Goal: Task Accomplishment & Management: Manage account settings

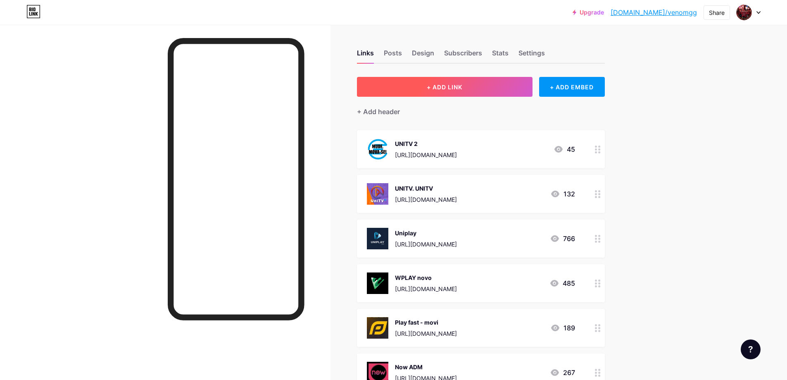
click at [431, 89] on span "+ ADD LINK" at bounding box center [445, 86] width 36 height 7
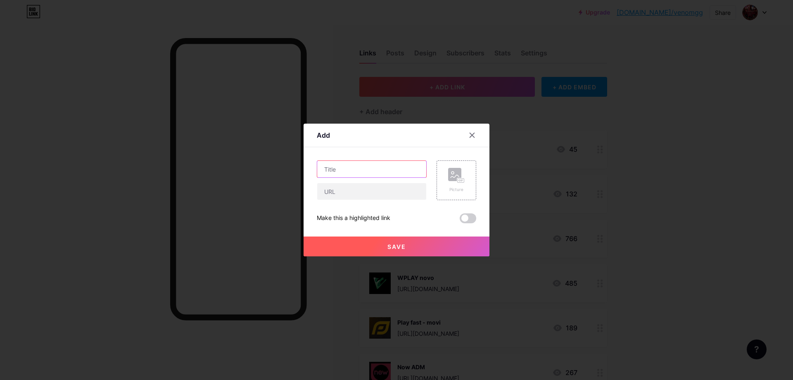
click at [377, 173] on input "text" at bounding box center [371, 169] width 109 height 17
type input "TVS ORIGINAL"
click at [451, 184] on div "Picture" at bounding box center [456, 180] width 17 height 25
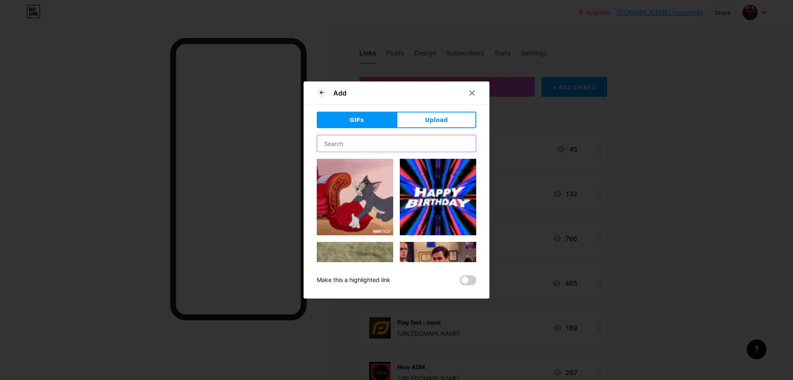
click at [382, 145] on input "text" at bounding box center [396, 143] width 159 height 17
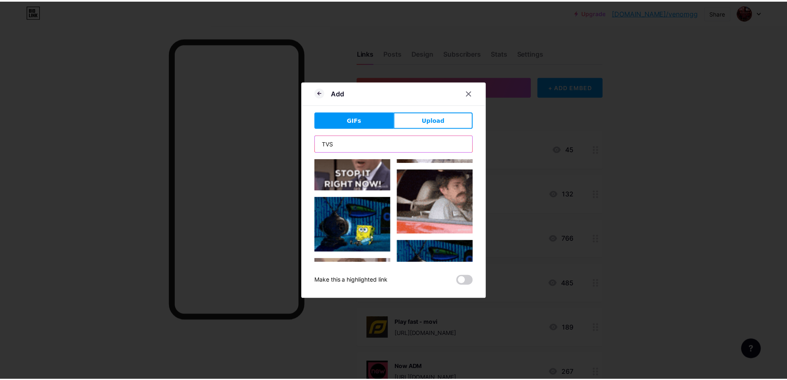
scroll to position [704, 0]
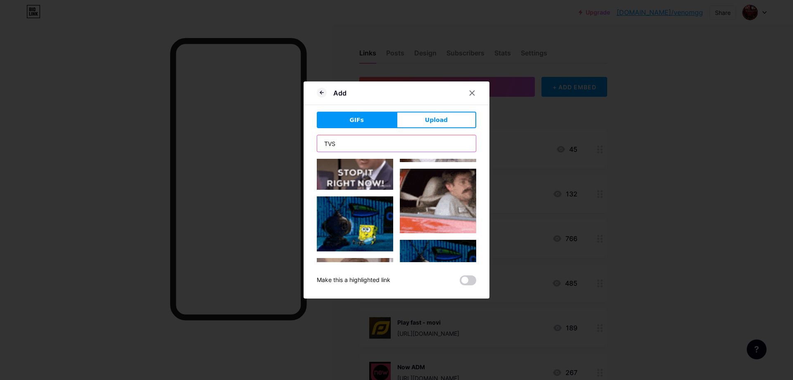
type input "TVS"
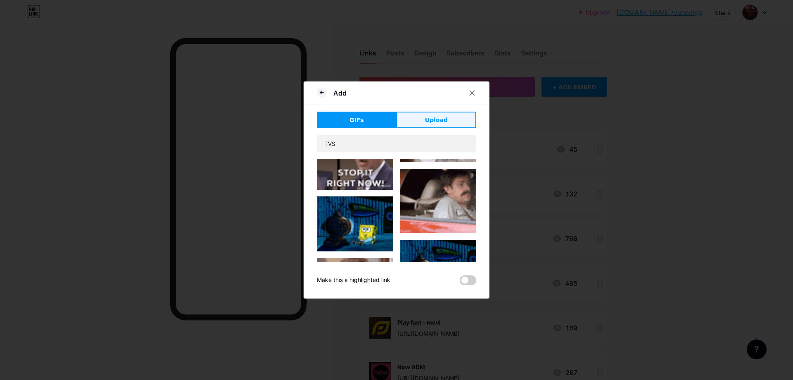
click at [431, 120] on span "Upload" at bounding box center [436, 120] width 23 height 9
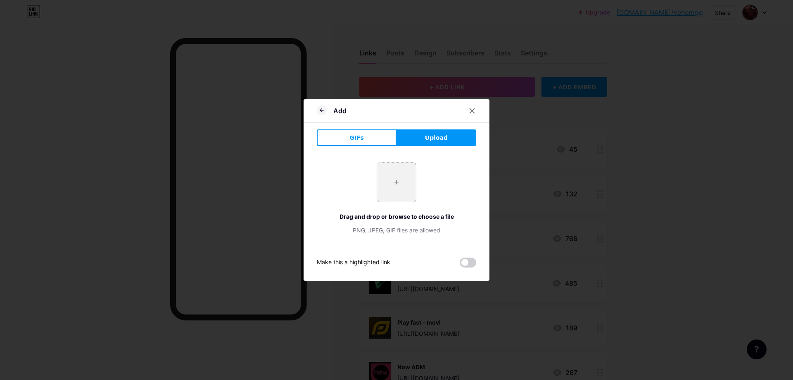
click at [394, 181] on input "file" at bounding box center [396, 182] width 39 height 39
type input "C:\fakepath\TVS.jpg"
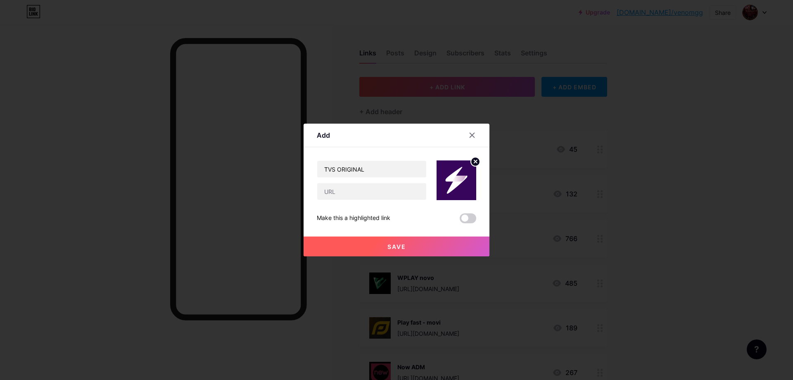
click at [402, 246] on span "Save" at bounding box center [397, 246] width 19 height 7
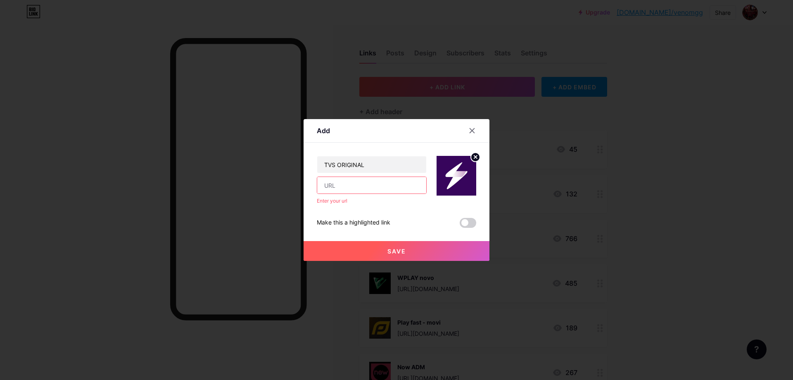
click at [385, 186] on input "text" at bounding box center [371, 185] width 109 height 17
click at [352, 186] on input "text" at bounding box center [371, 185] width 109 height 17
paste input "[URL][DOMAIN_NAME]"
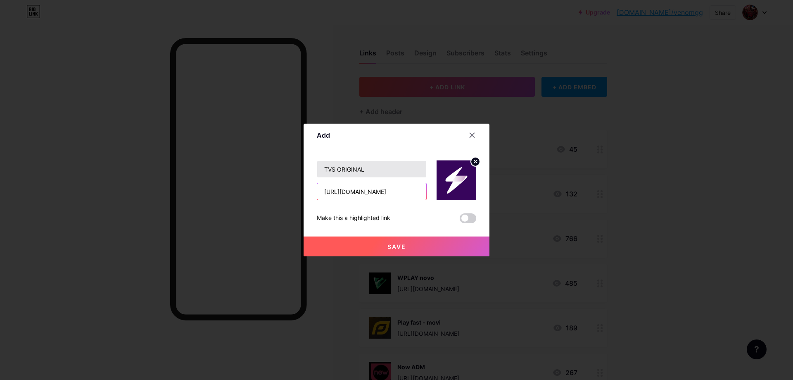
type input "[URL][DOMAIN_NAME]"
click at [373, 171] on input "TVS ORIGINAL" at bounding box center [371, 169] width 109 height 17
drag, startPoint x: 374, startPoint y: 167, endPoint x: 368, endPoint y: 170, distance: 7.0
click at [368, 170] on input "TVS ORIGINAL" at bounding box center [371, 169] width 109 height 17
type input "TVS ORIGINAL"
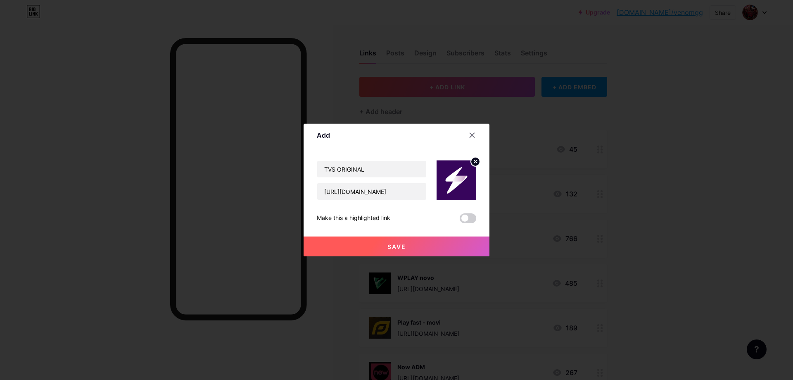
click at [450, 241] on button "Save" at bounding box center [397, 246] width 186 height 20
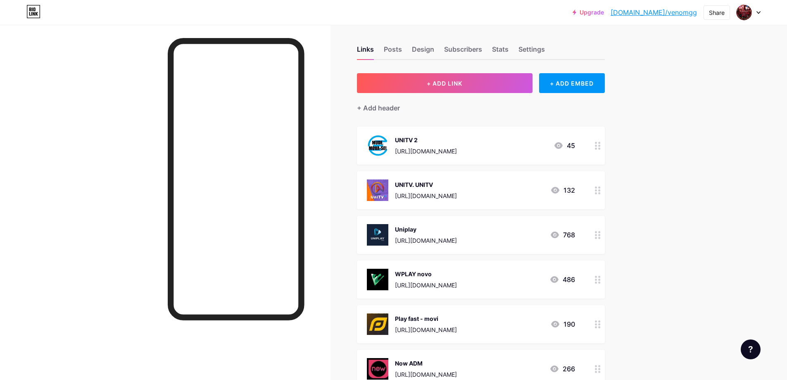
scroll to position [0, 0]
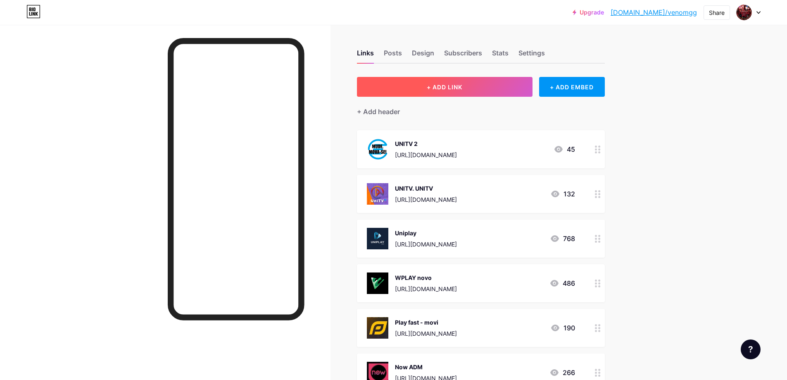
click at [409, 90] on button "+ ADD LINK" at bounding box center [445, 87] width 176 height 20
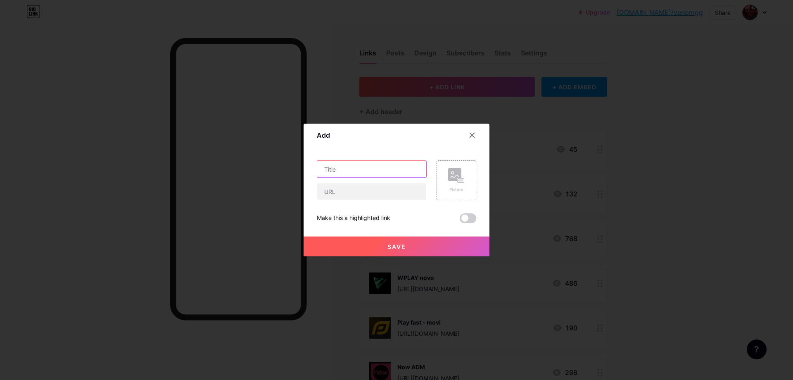
click at [349, 173] on input "text" at bounding box center [371, 169] width 109 height 17
type input "GERADOR-PRO"
click at [463, 182] on rect at bounding box center [461, 181] width 7 height 4
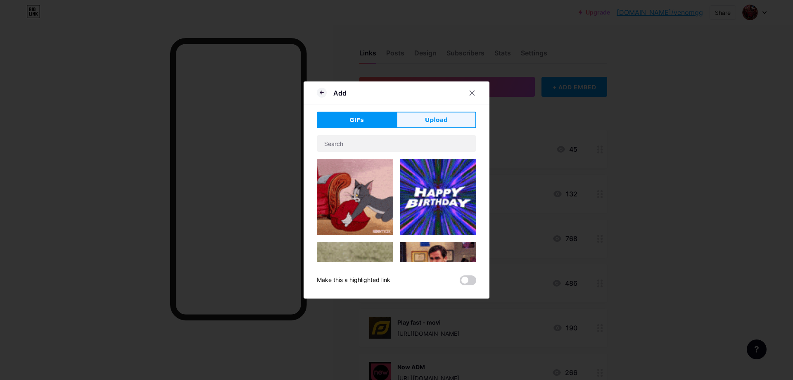
click at [424, 124] on button "Upload" at bounding box center [437, 120] width 80 height 17
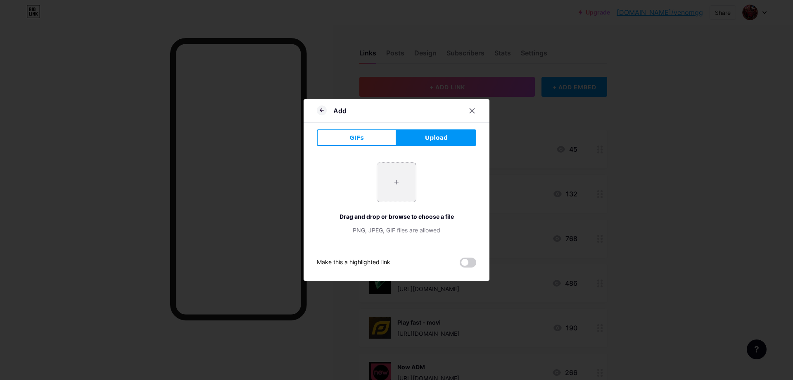
click at [398, 184] on input "file" at bounding box center [396, 182] width 39 height 39
type input "C:\fakepath\GERADOR.png"
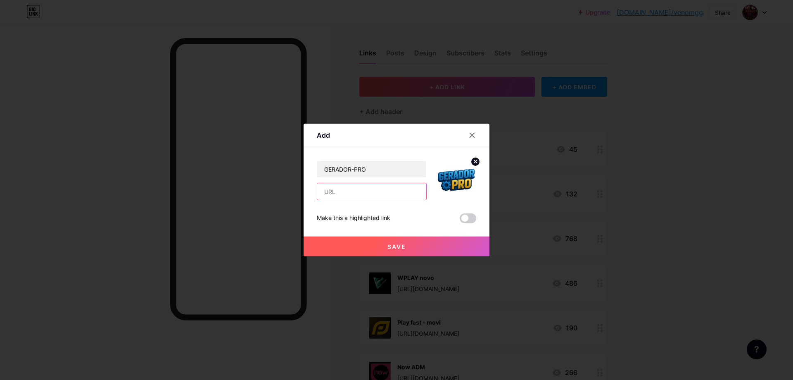
click at [360, 190] on input "text" at bounding box center [371, 191] width 109 height 17
paste input "[URL][DOMAIN_NAME]"
type input "[URL][DOMAIN_NAME]"
click at [405, 243] on span "Save" at bounding box center [397, 246] width 19 height 7
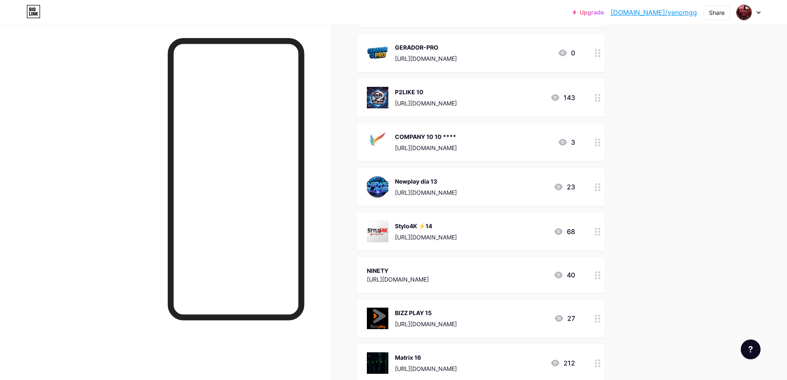
scroll to position [1777, 0]
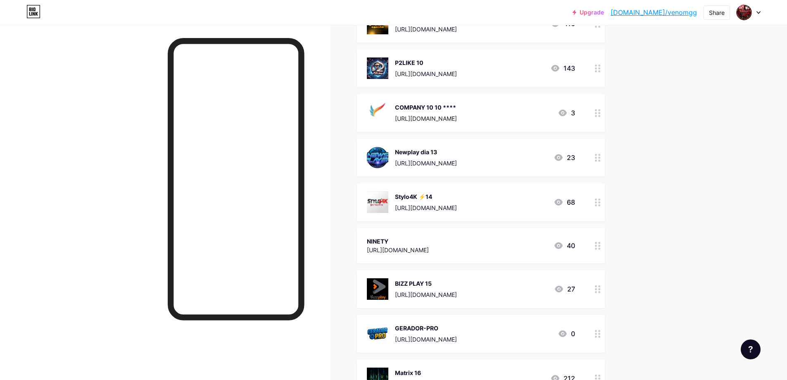
click at [457, 114] on div "[URL][DOMAIN_NAME]" at bounding box center [426, 118] width 62 height 9
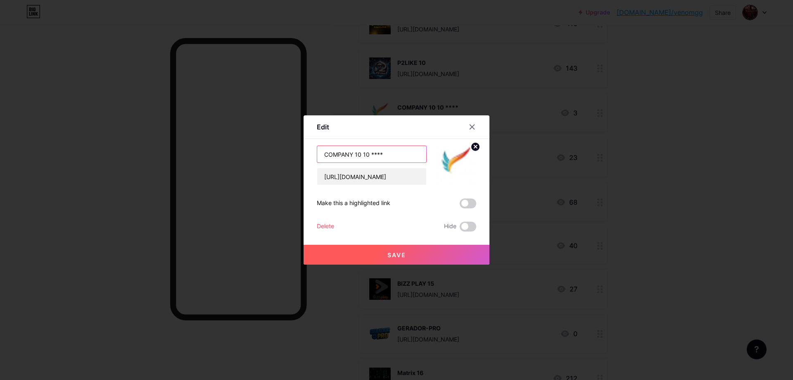
click at [361, 154] on input "COMPANY 10 10 ****" at bounding box center [371, 154] width 109 height 17
click at [367, 154] on input "COMPANY 11 10 ****" at bounding box center [371, 154] width 109 height 17
type input "COMPANY 11 ****"
click at [426, 251] on button "Save" at bounding box center [397, 255] width 186 height 20
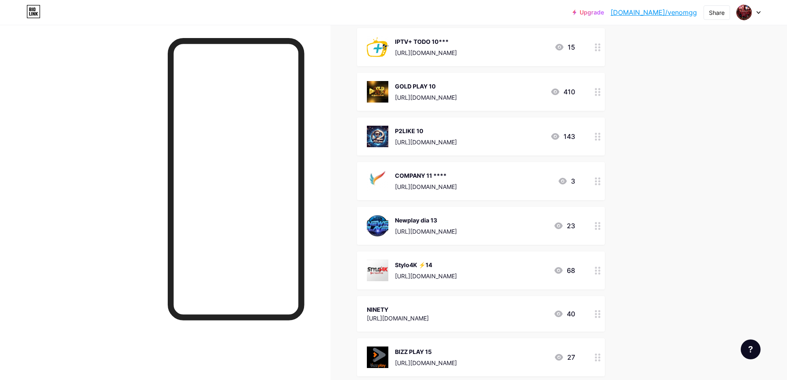
scroll to position [1694, 0]
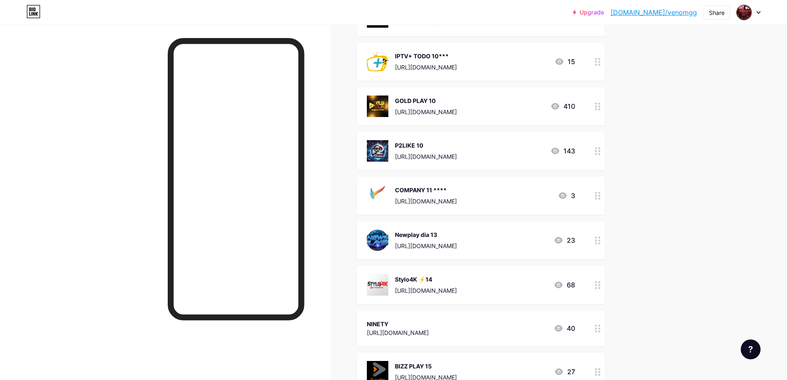
click at [457, 146] on div "P2LIKE 10" at bounding box center [426, 145] width 62 height 9
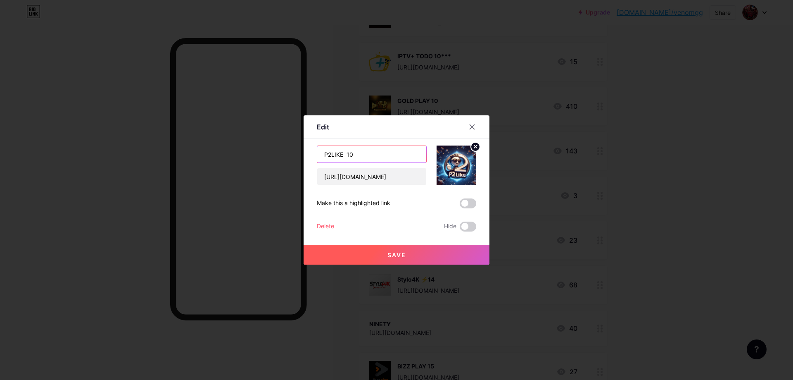
click at [376, 155] on input "P2LIKE 10" at bounding box center [371, 154] width 109 height 17
type input "P2LIKE 11"
click at [414, 249] on button "Save" at bounding box center [397, 255] width 186 height 20
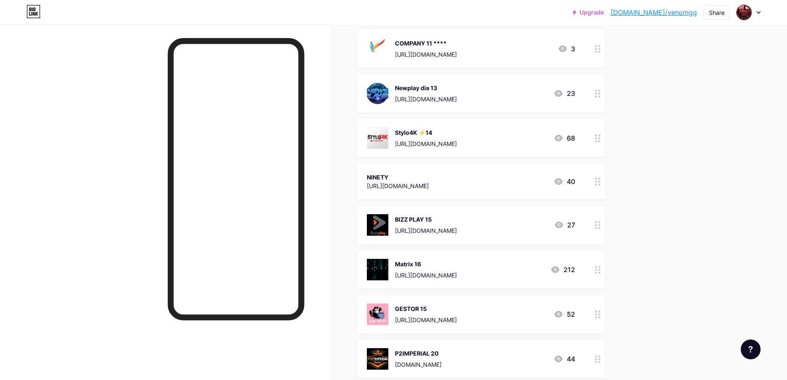
scroll to position [1845, 0]
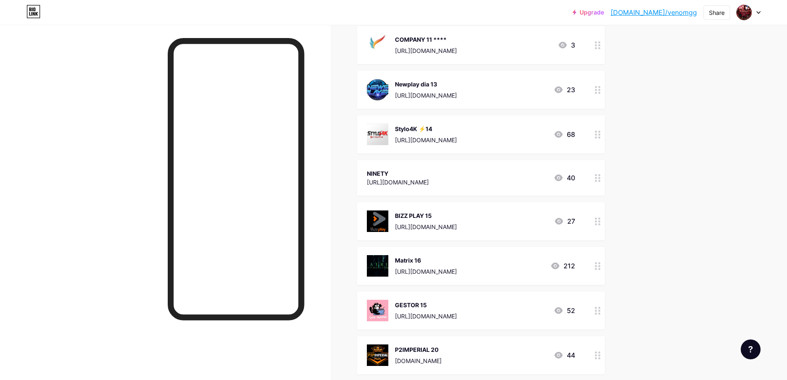
click at [498, 178] on div "NINETY https://ninety.sigma.st/#/dashboard 40" at bounding box center [471, 177] width 208 height 19
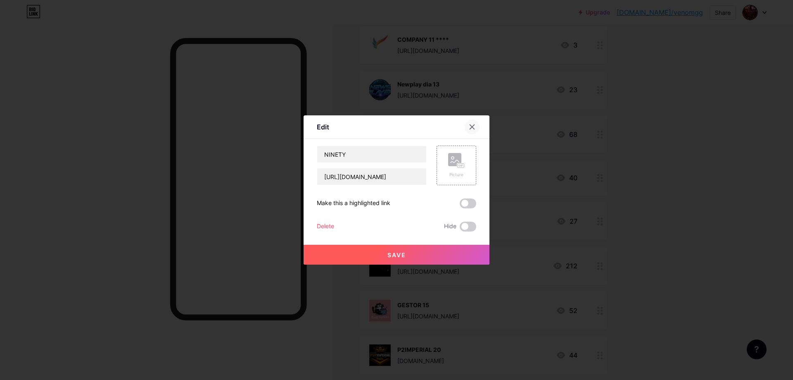
click at [472, 128] on icon at bounding box center [472, 127] width 7 height 7
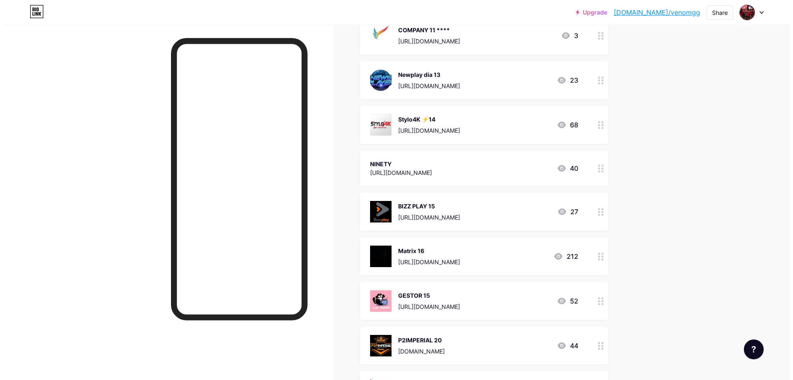
scroll to position [1860, 0]
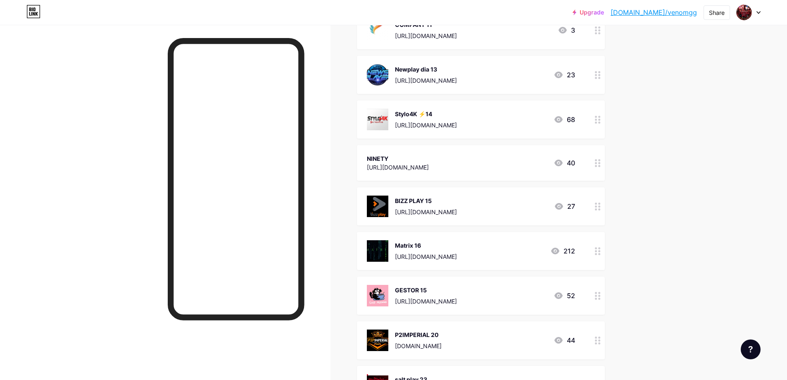
click at [429, 163] on div "[URL][DOMAIN_NAME]" at bounding box center [398, 167] width 62 height 9
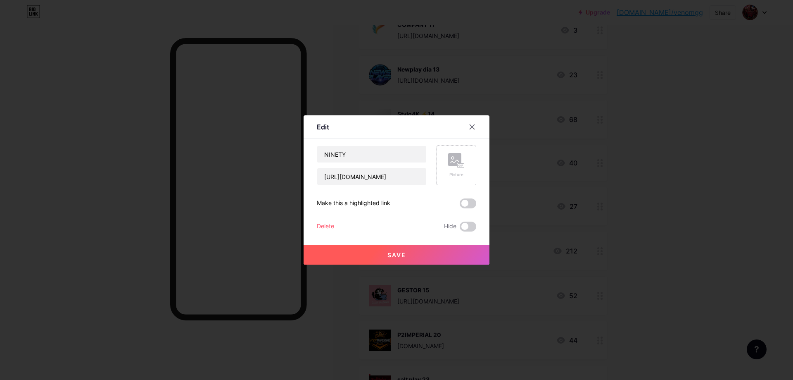
click at [452, 163] on rect at bounding box center [454, 159] width 13 height 13
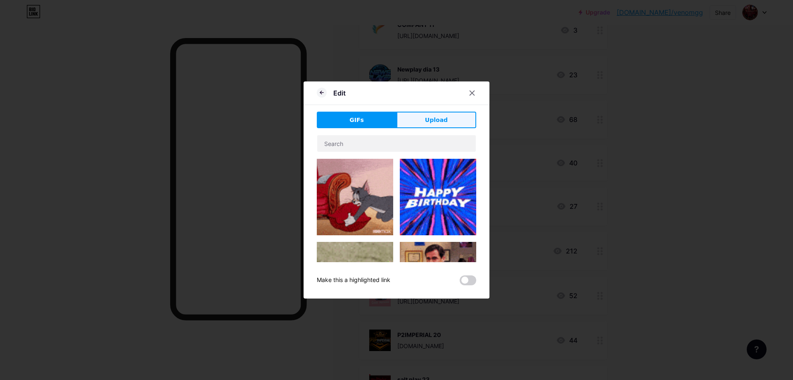
click at [436, 124] on span "Upload" at bounding box center [436, 120] width 23 height 9
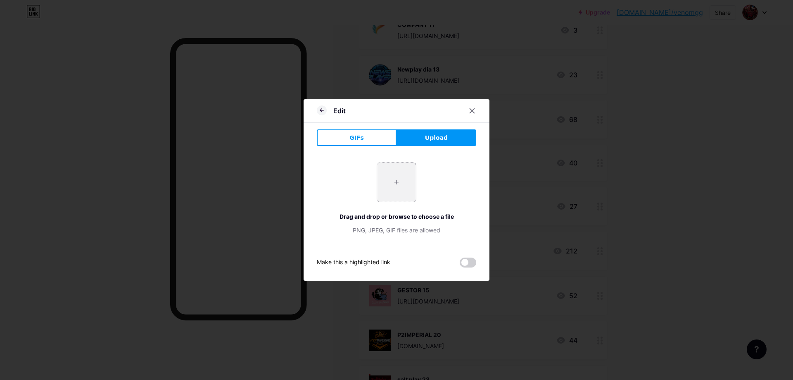
click at [389, 183] on input "file" at bounding box center [396, 182] width 39 height 39
click at [471, 112] on icon at bounding box center [472, 110] width 7 height 7
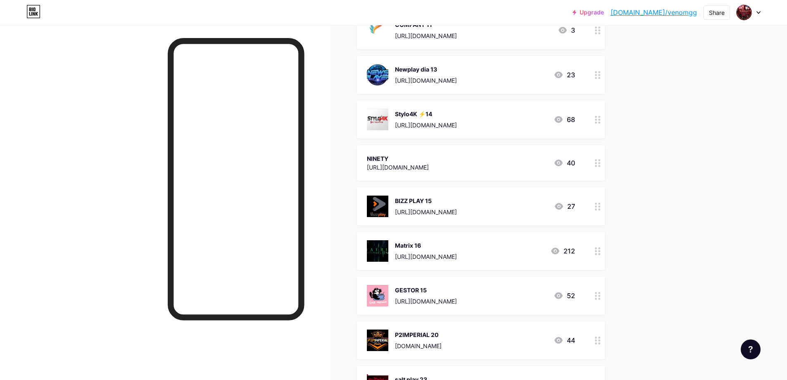
click at [429, 164] on div "[URL][DOMAIN_NAME]" at bounding box center [398, 167] width 62 height 9
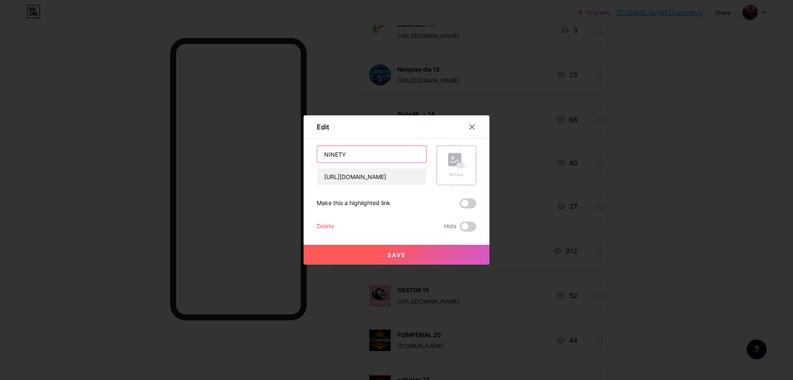
drag, startPoint x: 376, startPoint y: 158, endPoint x: 296, endPoint y: 145, distance: 80.8
click at [296, 145] on div "Edit Content YouTube Play YouTube video without leaving your page. ADD Vimeo Pl…" at bounding box center [396, 190] width 793 height 380
type input "SET IPTV"
click at [458, 164] on rect at bounding box center [461, 166] width 7 height 4
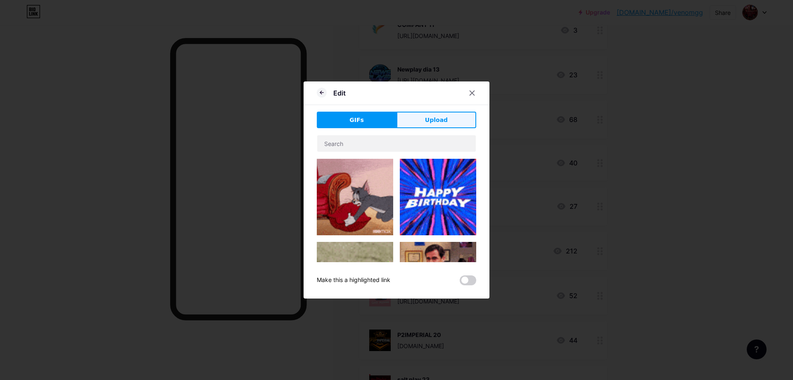
click at [434, 123] on span "Upload" at bounding box center [436, 120] width 23 height 9
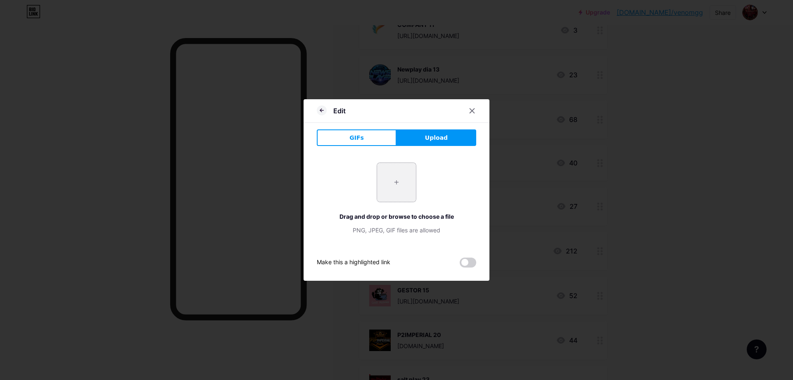
click at [403, 181] on input "file" at bounding box center [396, 182] width 39 height 39
click at [398, 181] on input "file" at bounding box center [396, 182] width 39 height 39
click at [395, 179] on input "file" at bounding box center [396, 182] width 39 height 39
type input "C:\fakepath\DDD.png"
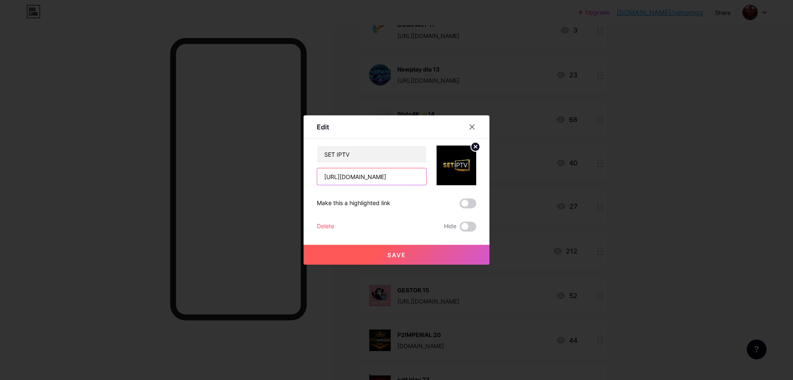
scroll to position [0, 3]
drag, startPoint x: 321, startPoint y: 179, endPoint x: 433, endPoint y: 180, distance: 112.8
click at [433, 180] on div "SET IPTV [URL][DOMAIN_NAME]" at bounding box center [397, 165] width 160 height 40
paste input "[DOMAIN_NAME][URL][DOMAIN_NAME]"
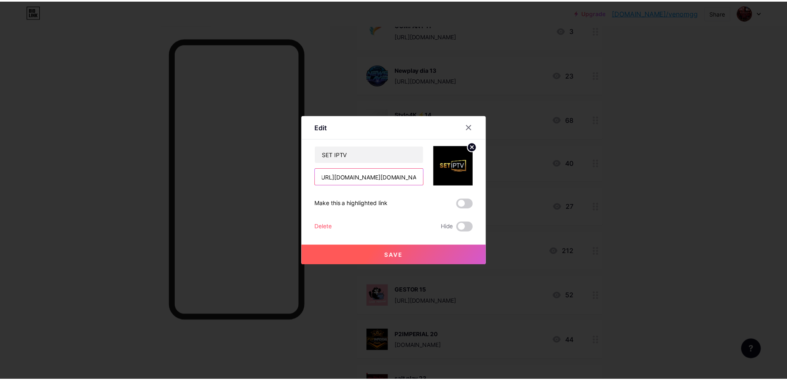
scroll to position [0, 0]
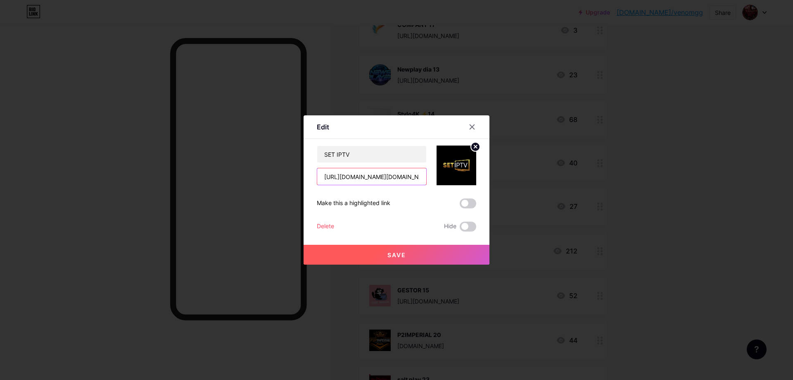
type input "[URL][DOMAIN_NAME][DOMAIN_NAME]"
click at [407, 251] on button "Save" at bounding box center [397, 255] width 186 height 20
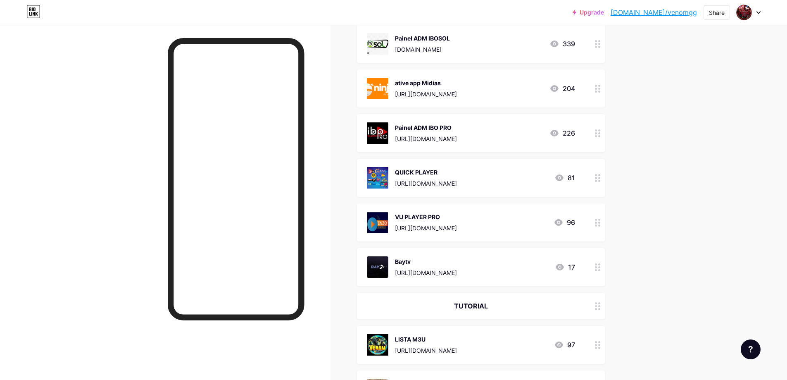
scroll to position [2727, 0]
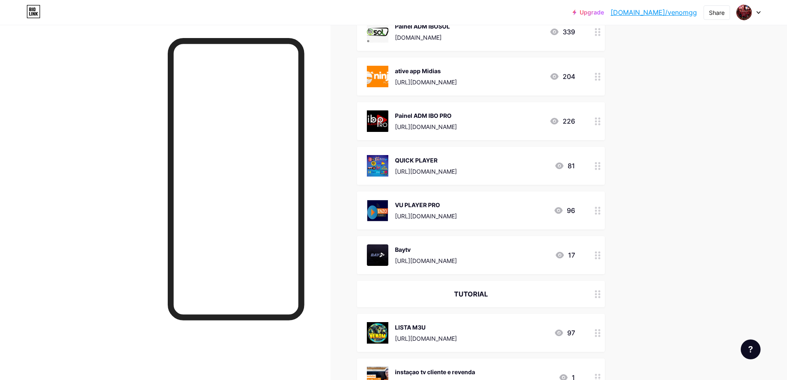
click at [489, 207] on div "VU PLAYER PRO [URL][DOMAIN_NAME] 96" at bounding box center [471, 210] width 208 height 21
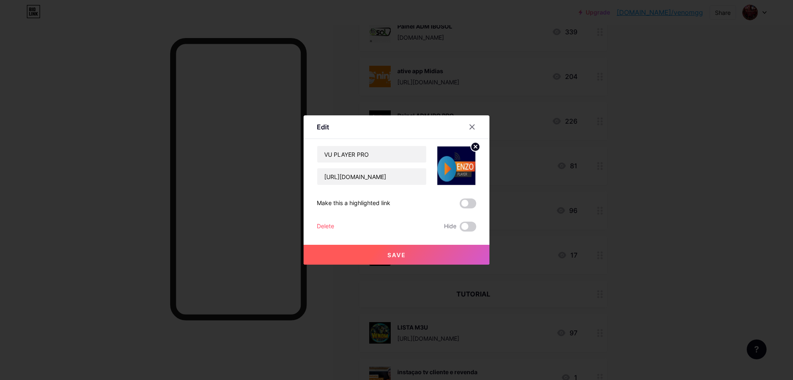
click at [464, 174] on img at bounding box center [457, 165] width 40 height 40
click at [475, 149] on circle at bounding box center [475, 146] width 9 height 9
click at [459, 164] on rect at bounding box center [461, 166] width 7 height 4
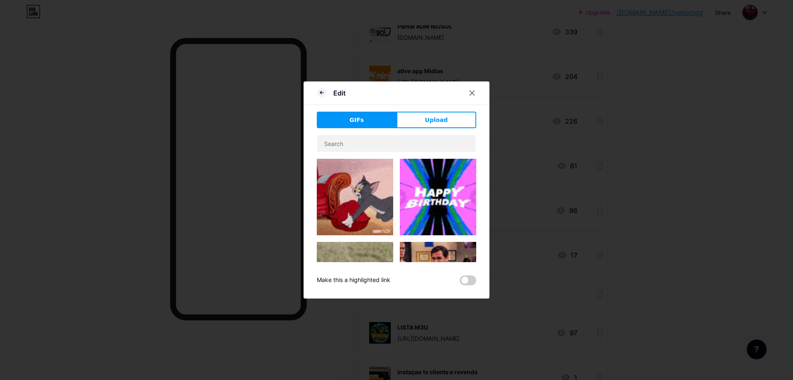
click at [430, 123] on span "Upload" at bounding box center [436, 120] width 23 height 9
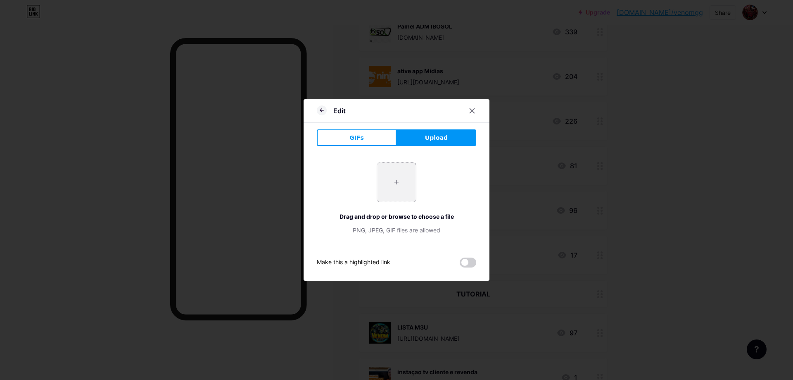
click at [397, 186] on input "file" at bounding box center [396, 182] width 39 height 39
type input "C:\fakepath\download (1)DDD.png"
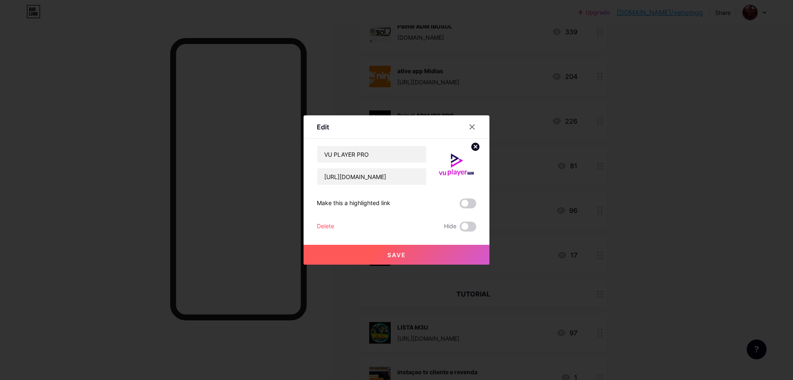
click at [441, 253] on button "Save" at bounding box center [397, 255] width 186 height 20
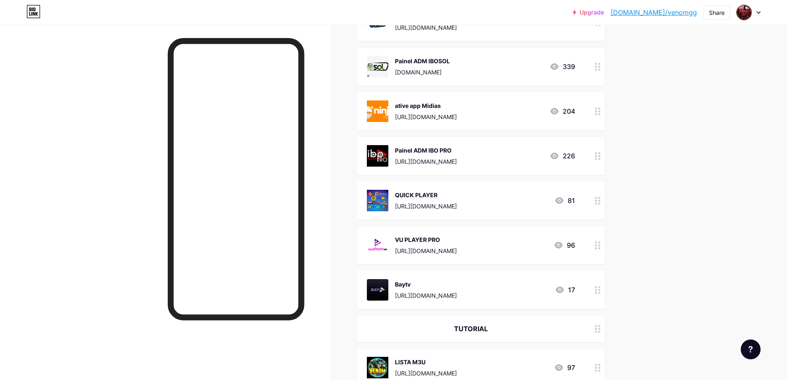
scroll to position [2686, 0]
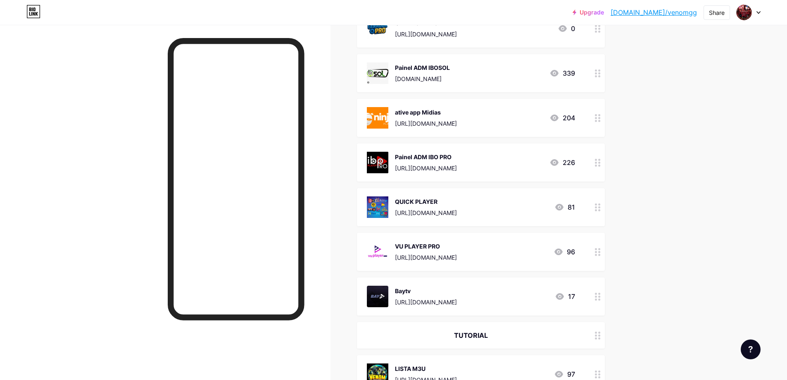
click at [444, 205] on div "QUICK PLAYER [URL][DOMAIN_NAME]" at bounding box center [426, 206] width 62 height 21
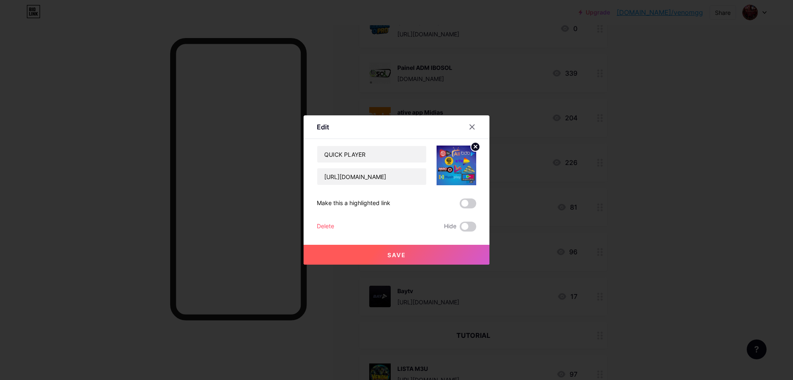
click at [457, 163] on img at bounding box center [457, 165] width 40 height 40
click at [477, 147] on icon at bounding box center [475, 146] width 3 height 3
click at [456, 166] on rect at bounding box center [454, 159] width 13 height 13
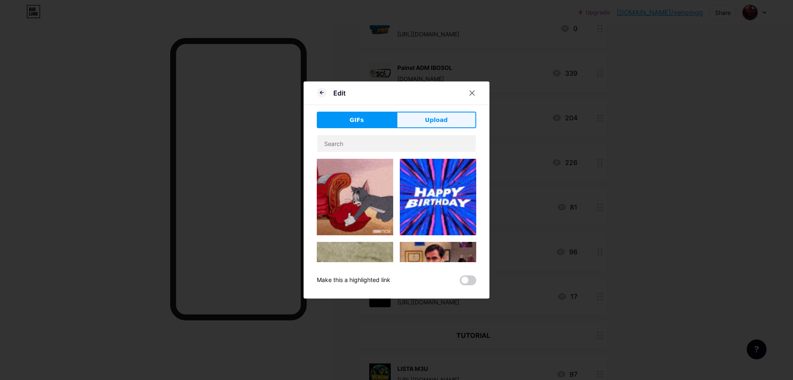
click at [442, 120] on span "Upload" at bounding box center [436, 120] width 23 height 9
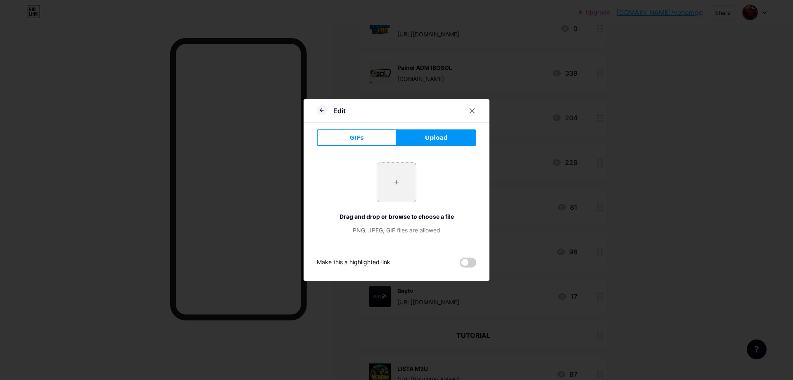
click at [399, 181] on input "file" at bounding box center [396, 182] width 39 height 39
type input "C:\fakepath\DDDDDDDFSFS.jpeg"
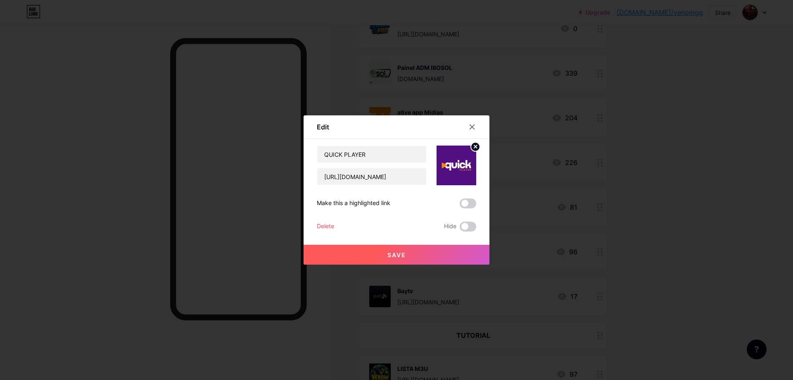
click at [420, 254] on button "Save" at bounding box center [397, 255] width 186 height 20
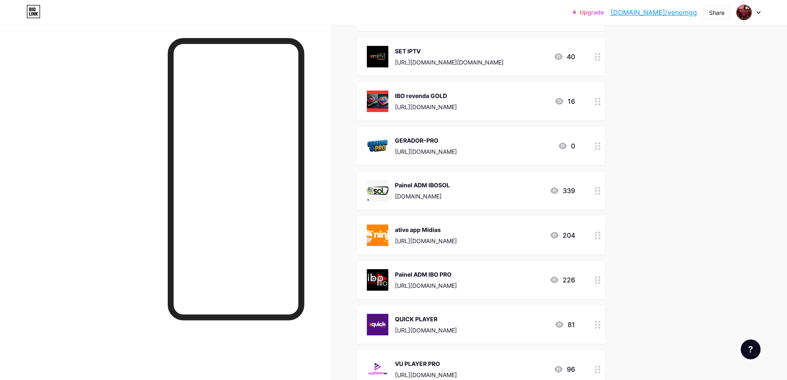
scroll to position [2562, 0]
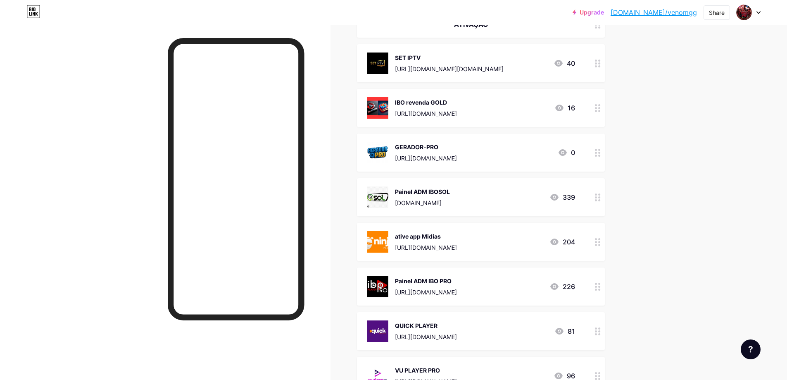
click at [444, 242] on div "ative app Midias [URL][DOMAIN_NAME]" at bounding box center [426, 241] width 62 height 21
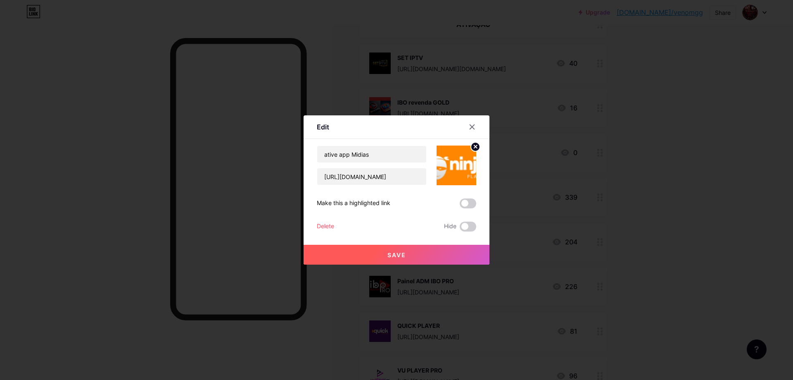
click at [476, 148] on circle at bounding box center [475, 146] width 9 height 9
click at [457, 165] on rect at bounding box center [460, 165] width 7 height 5
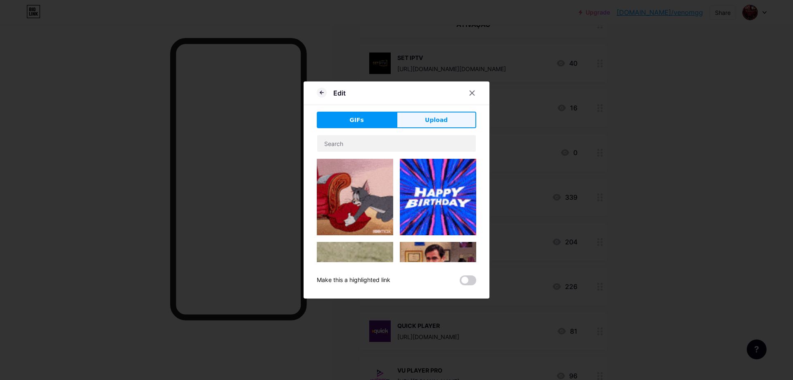
click at [432, 119] on span "Upload" at bounding box center [436, 120] width 23 height 9
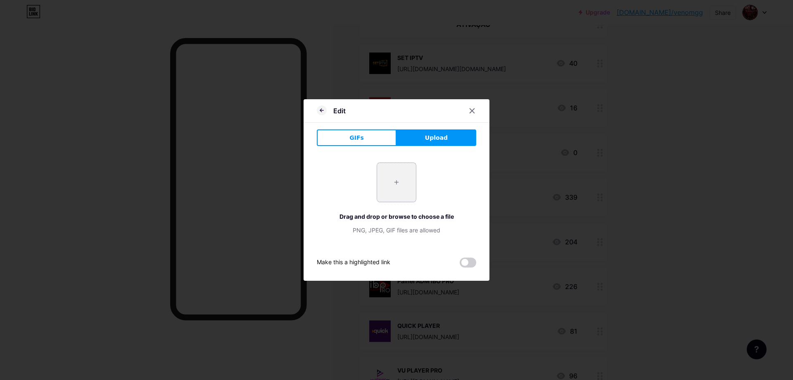
click at [399, 180] on input "file" at bounding box center [396, 182] width 39 height 39
type input "C:\fakepath\downloadDDSFSFS.jpeg"
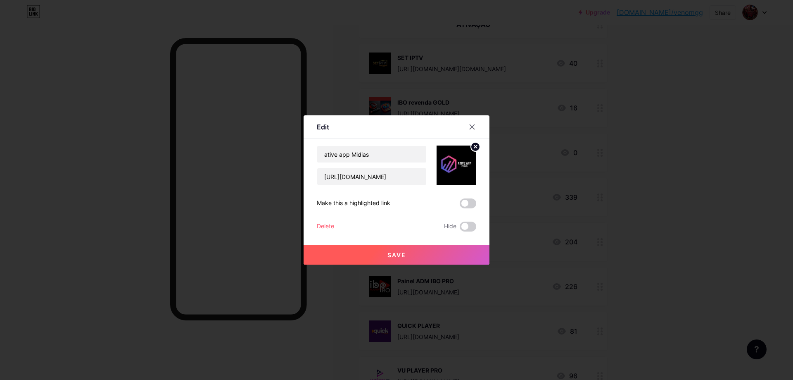
click at [432, 255] on button "Save" at bounding box center [397, 255] width 186 height 20
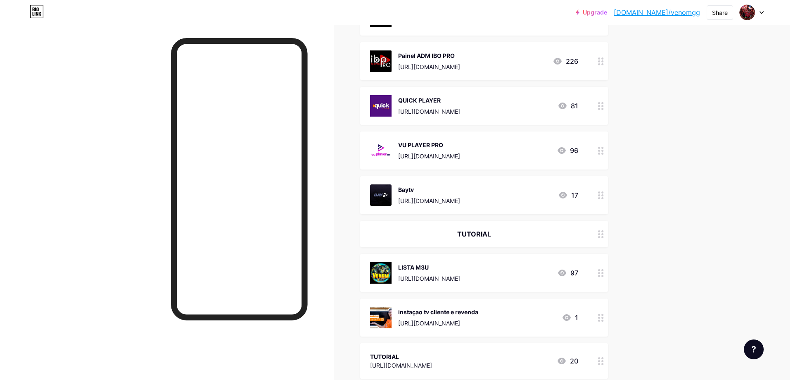
scroll to position [2769, 0]
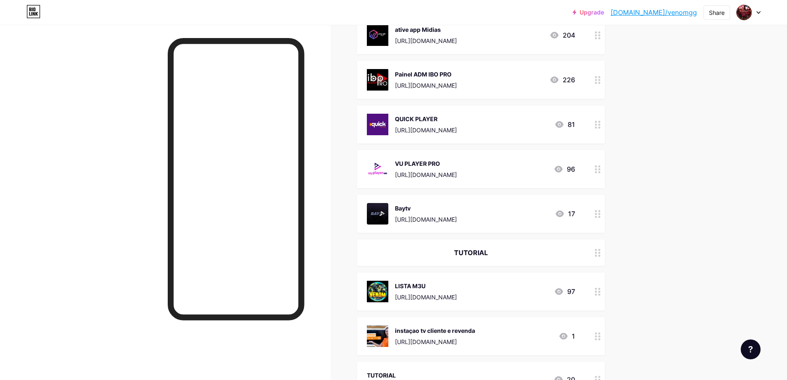
click at [426, 209] on div "Baytv" at bounding box center [426, 208] width 62 height 9
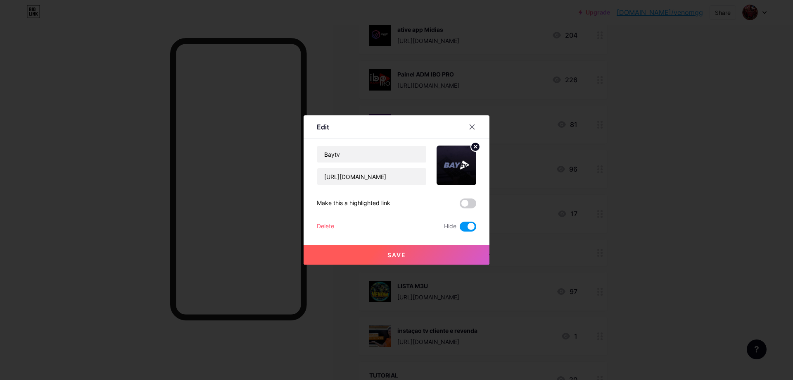
click at [476, 148] on circle at bounding box center [475, 146] width 9 height 9
click at [458, 166] on rect at bounding box center [461, 166] width 7 height 4
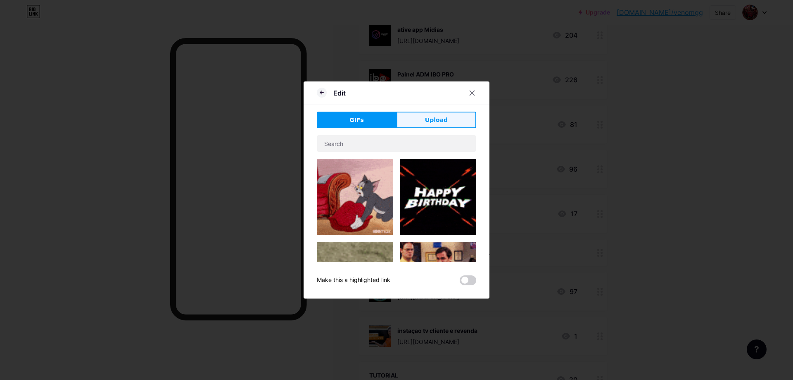
click at [426, 119] on span "Upload" at bounding box center [436, 120] width 23 height 9
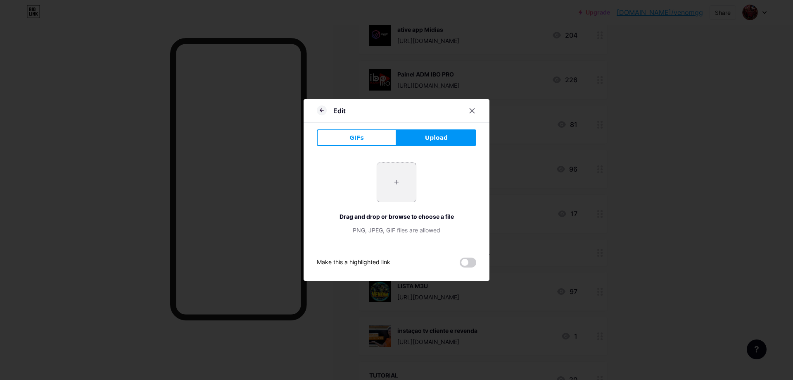
click at [401, 178] on input "file" at bounding box center [396, 182] width 39 height 39
type input "C:\fakepath\cr7-player-2.png"
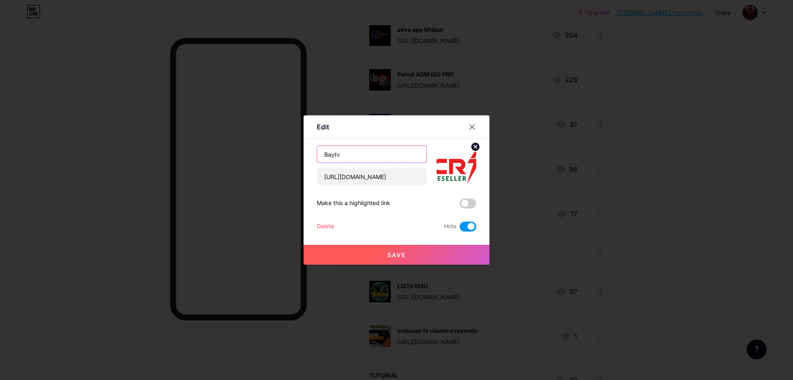
drag, startPoint x: 369, startPoint y: 156, endPoint x: 312, endPoint y: 148, distance: 57.5
click at [312, 148] on div "Edit Content YouTube Play YouTube video without leaving your page. ADD Vimeo Pl…" at bounding box center [397, 189] width 186 height 149
type input "c"
type input "CR7PLAYER"
drag, startPoint x: 361, startPoint y: 168, endPoint x: 229, endPoint y: 143, distance: 134.6
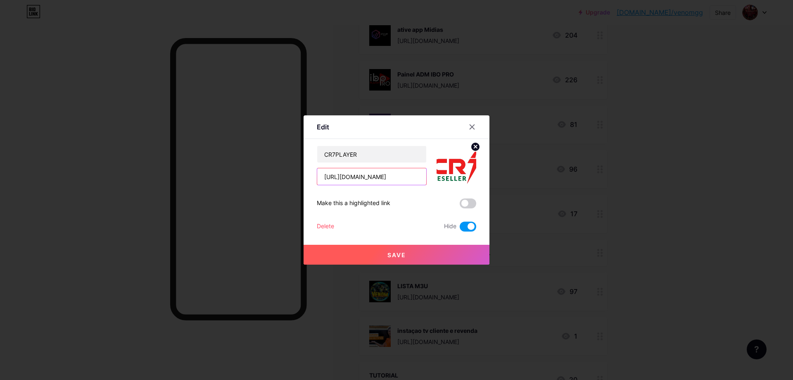
click at [229, 143] on div "Edit Content YouTube Play YouTube video without leaving your page. ADD Vimeo Pl…" at bounding box center [396, 190] width 793 height 380
paste input "[DOMAIN_NAME][URL]"
type input "[URL][DOMAIN_NAME]"
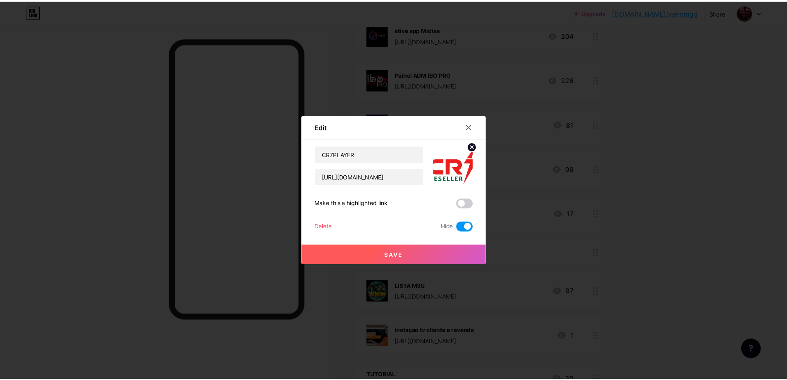
scroll to position [0, 0]
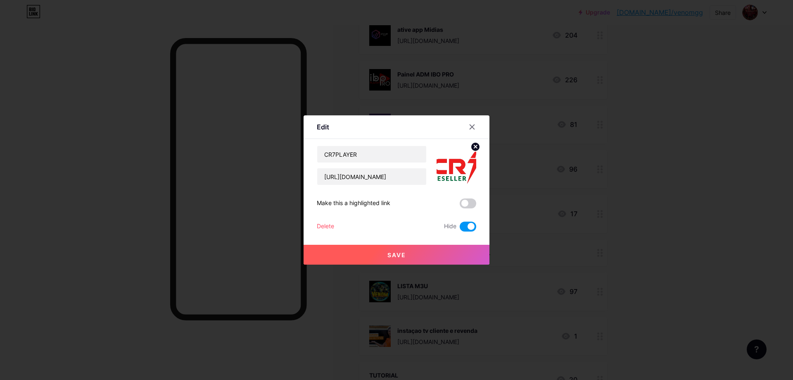
click at [427, 250] on button "Save" at bounding box center [397, 255] width 186 height 20
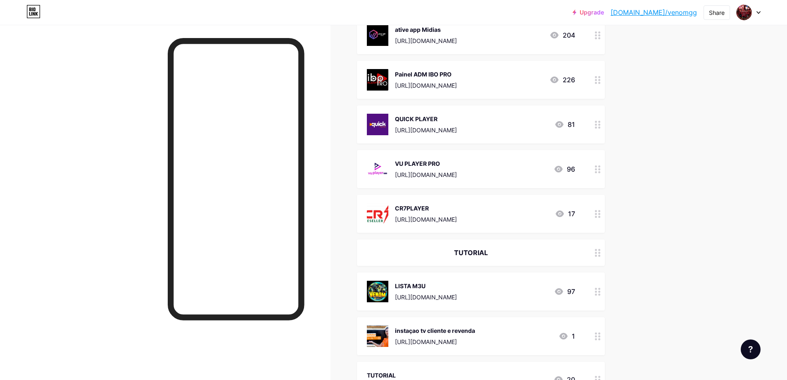
click at [600, 214] on icon at bounding box center [598, 214] width 6 height 8
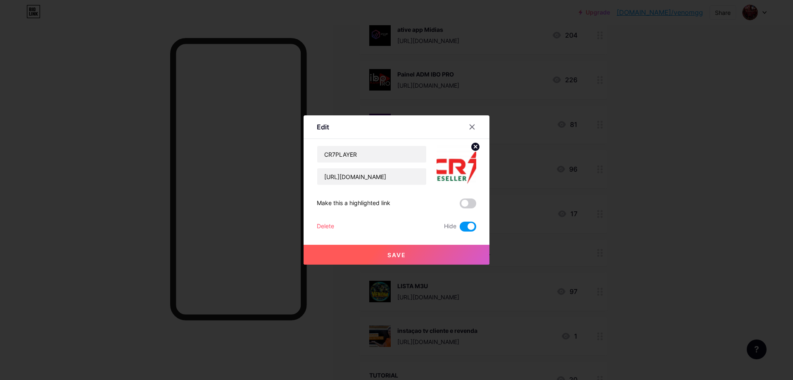
click at [460, 165] on img at bounding box center [457, 165] width 40 height 40
click at [476, 147] on icon at bounding box center [475, 146] width 3 height 3
click at [462, 164] on rect at bounding box center [461, 166] width 7 height 4
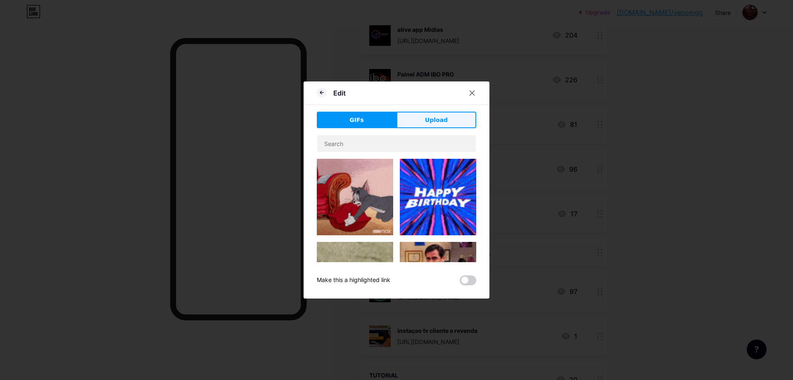
click at [424, 119] on button "Upload" at bounding box center [437, 120] width 80 height 17
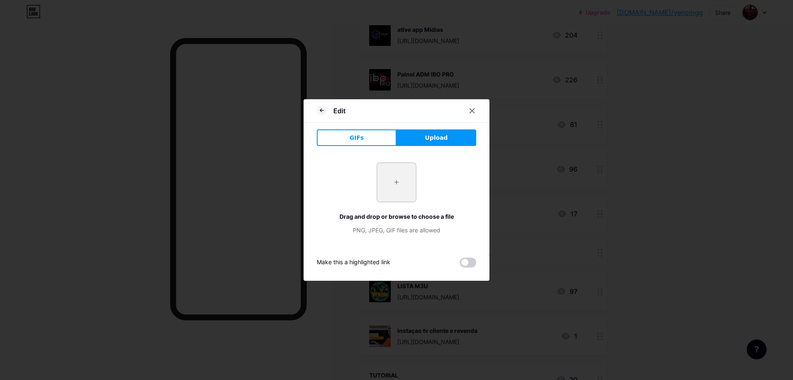
click at [402, 176] on input "file" at bounding box center [396, 182] width 39 height 39
type input "C:\fakepath\logo-JRLgRQof.png"
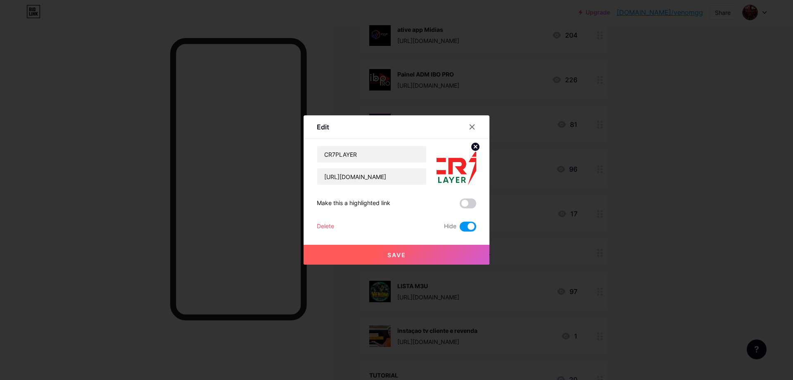
click at [472, 145] on circle at bounding box center [475, 146] width 9 height 9
click at [462, 162] on icon at bounding box center [456, 160] width 17 height 15
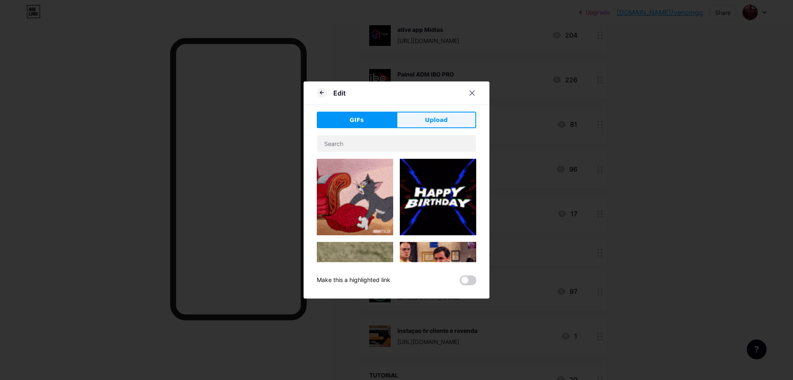
click at [435, 117] on span "Upload" at bounding box center [436, 120] width 23 height 9
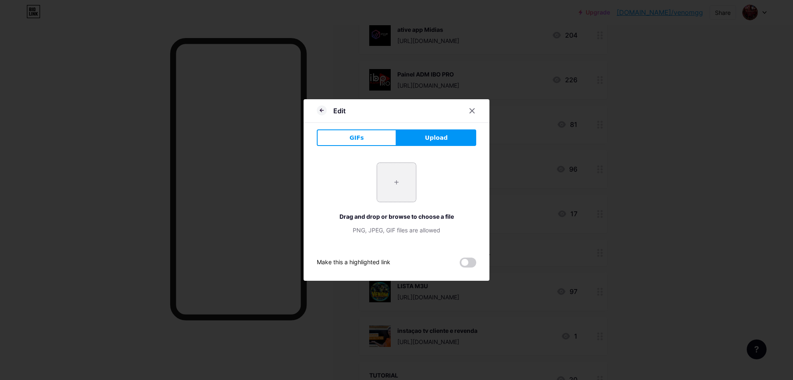
click at [409, 178] on input "file" at bounding box center [396, 182] width 39 height 39
type input "C:\fakepath\download (1).png"
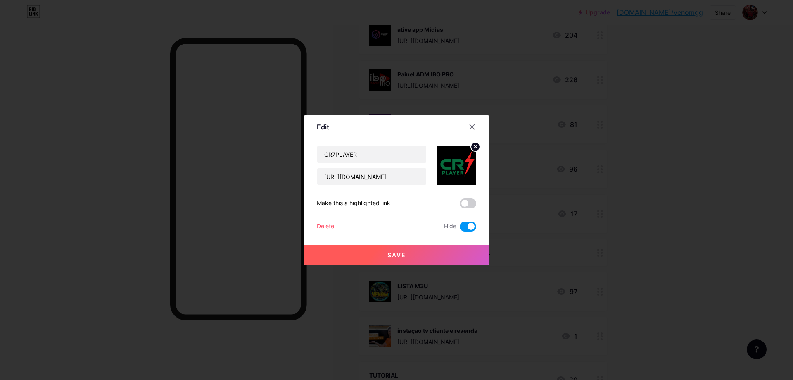
click at [436, 250] on button "Save" at bounding box center [397, 255] width 186 height 20
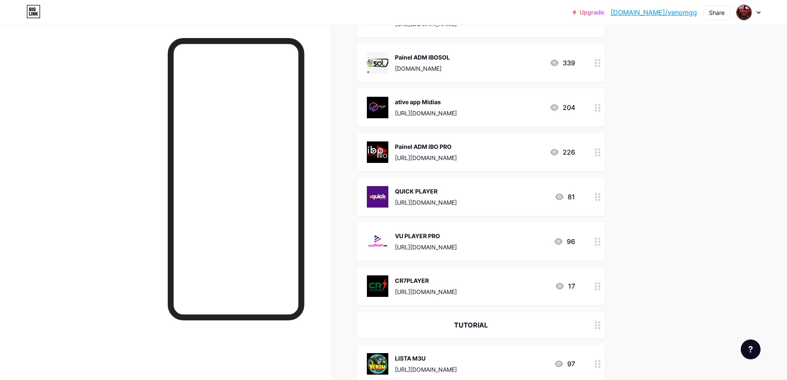
scroll to position [2727, 0]
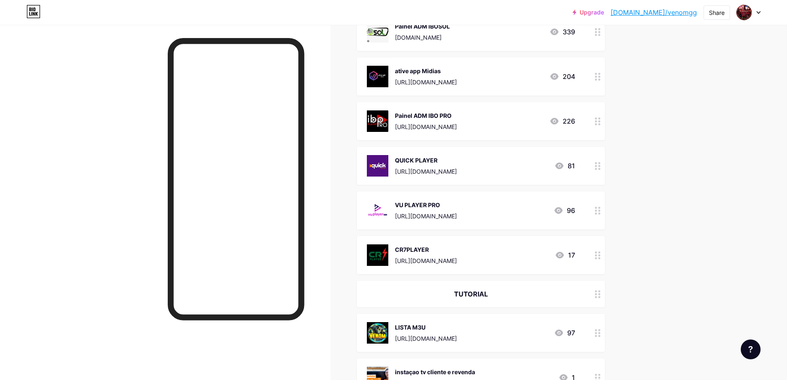
click at [457, 250] on div "CR7PLAYER" at bounding box center [426, 249] width 62 height 9
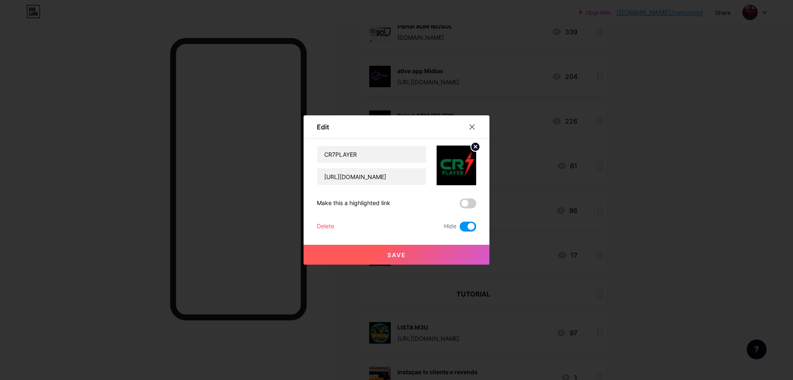
click at [472, 231] on div "Save" at bounding box center [397, 247] width 186 height 33
click at [469, 225] on span at bounding box center [468, 226] width 17 height 10
click at [460, 229] on input "checkbox" at bounding box center [460, 229] width 0 height 0
click at [424, 250] on button "Save" at bounding box center [397, 255] width 186 height 20
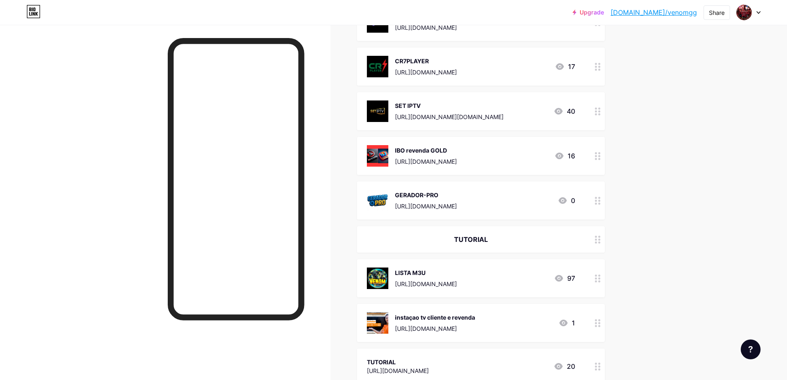
scroll to position [2810, 0]
